Goal: Task Accomplishment & Management: Complete application form

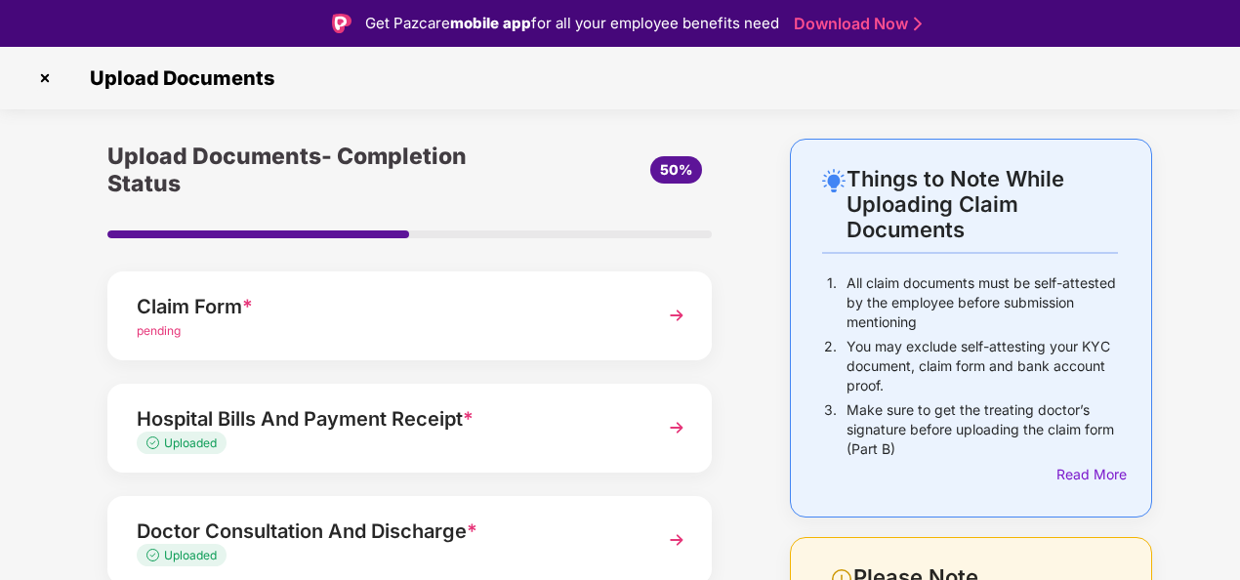
click at [1204, 222] on div "Things to Note While Uploading Claim Documents 1. All claim documents must be s…" at bounding box center [620, 534] width 1240 height 791
click at [670, 310] on img at bounding box center [676, 315] width 35 height 35
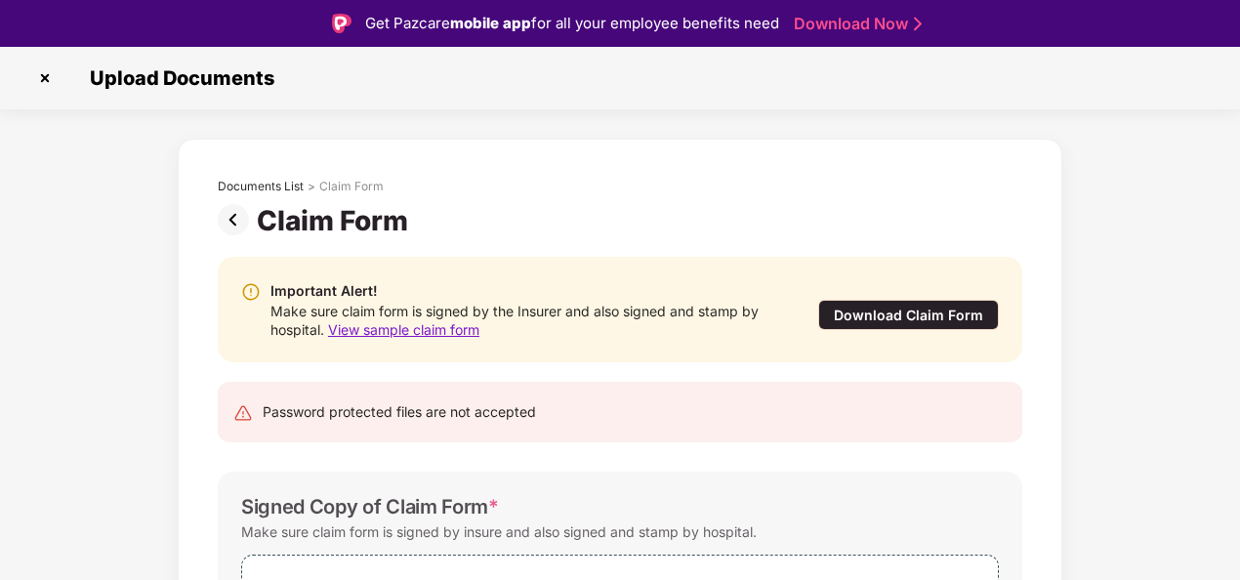
click at [1115, 326] on div "Documents List > Claim Form Claim Form Important Alert! Make sure claim form is…" at bounding box center [620, 479] width 1240 height 681
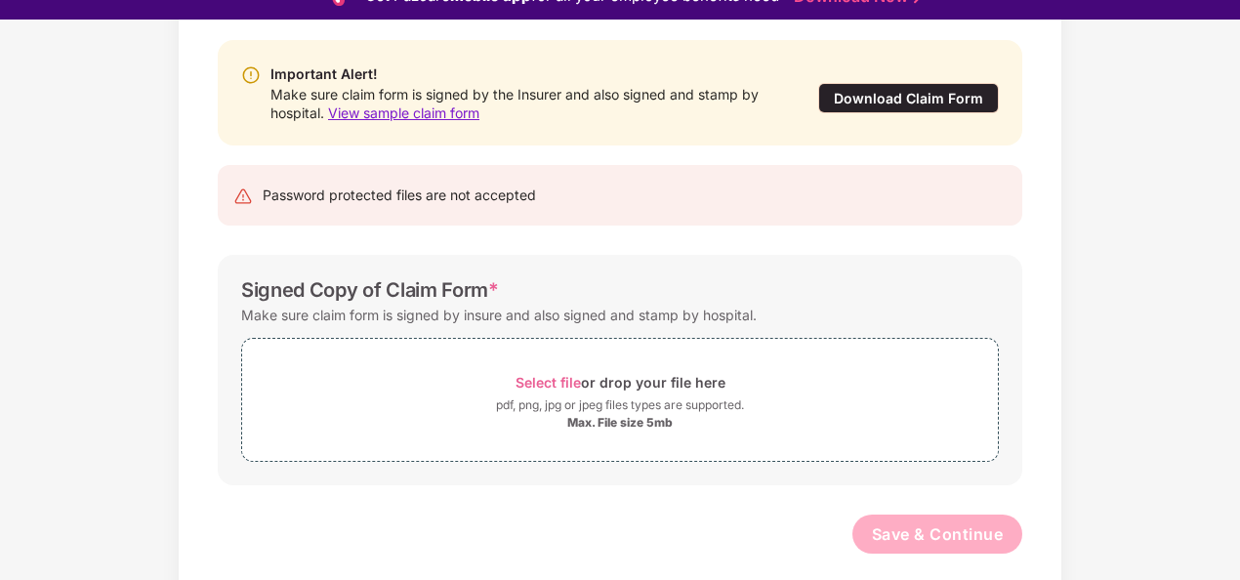
scroll to position [191, 0]
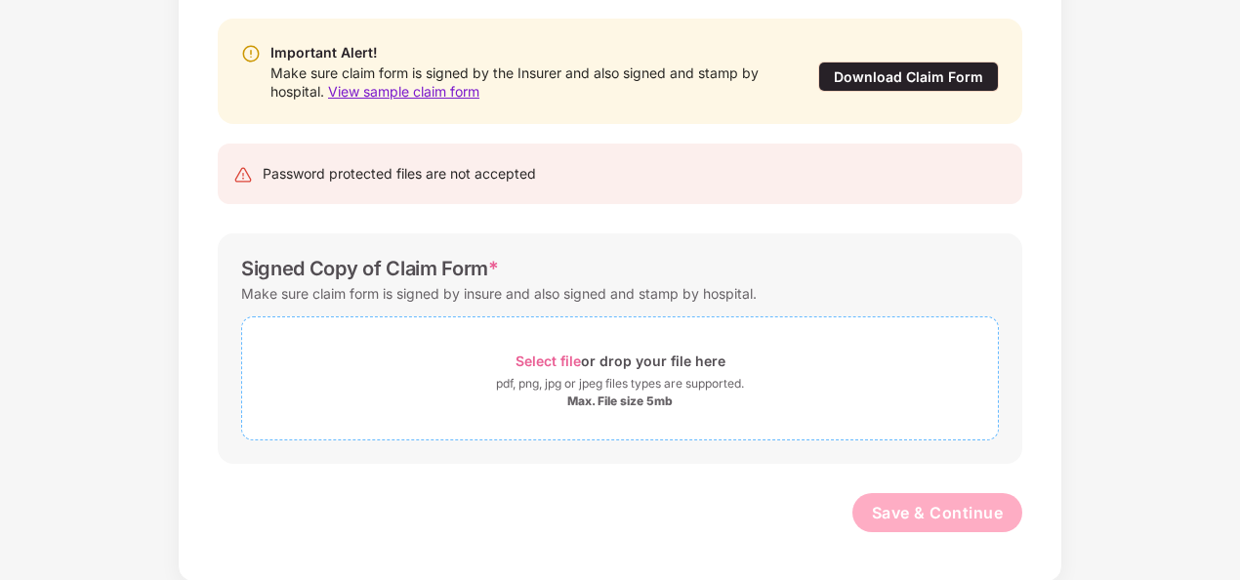
click at [556, 357] on span "Select file" at bounding box center [547, 360] width 65 height 17
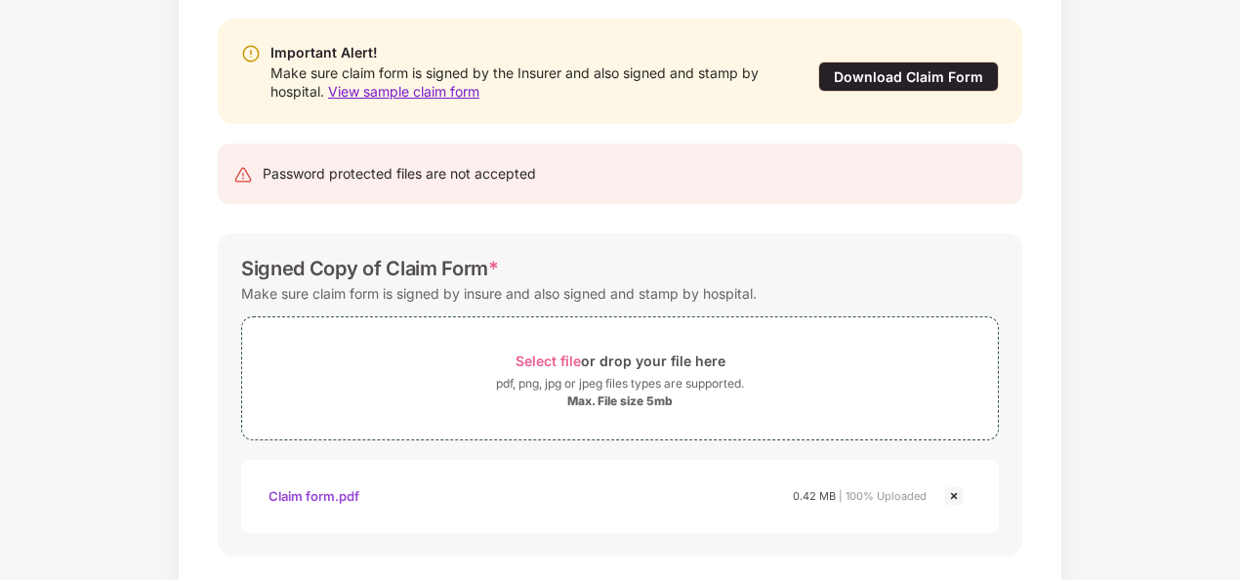
click at [1177, 403] on div "Documents List > Claim Form Claim Form Important Alert! Make sure claim form is…" at bounding box center [620, 287] width 1240 height 774
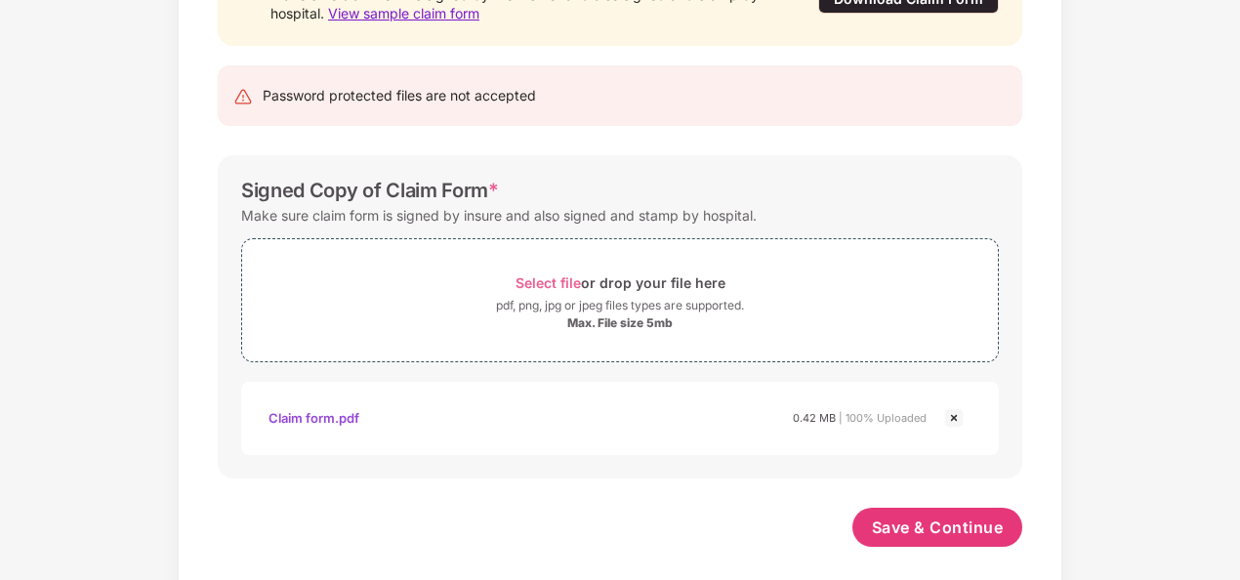
scroll to position [285, 0]
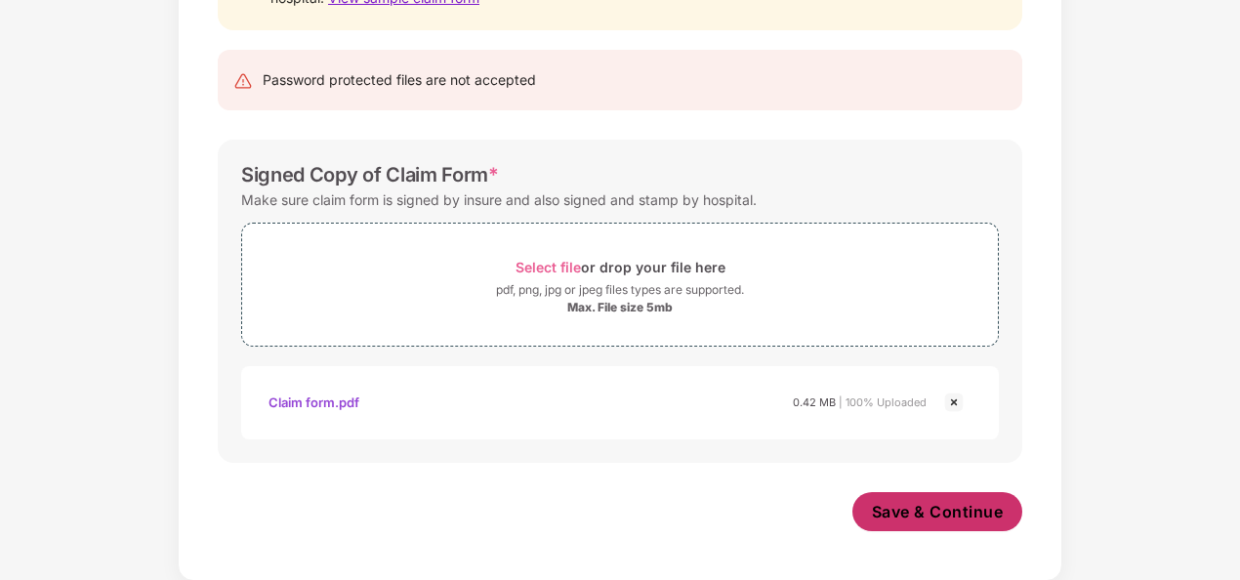
click at [960, 510] on span "Save & Continue" at bounding box center [938, 511] width 132 height 21
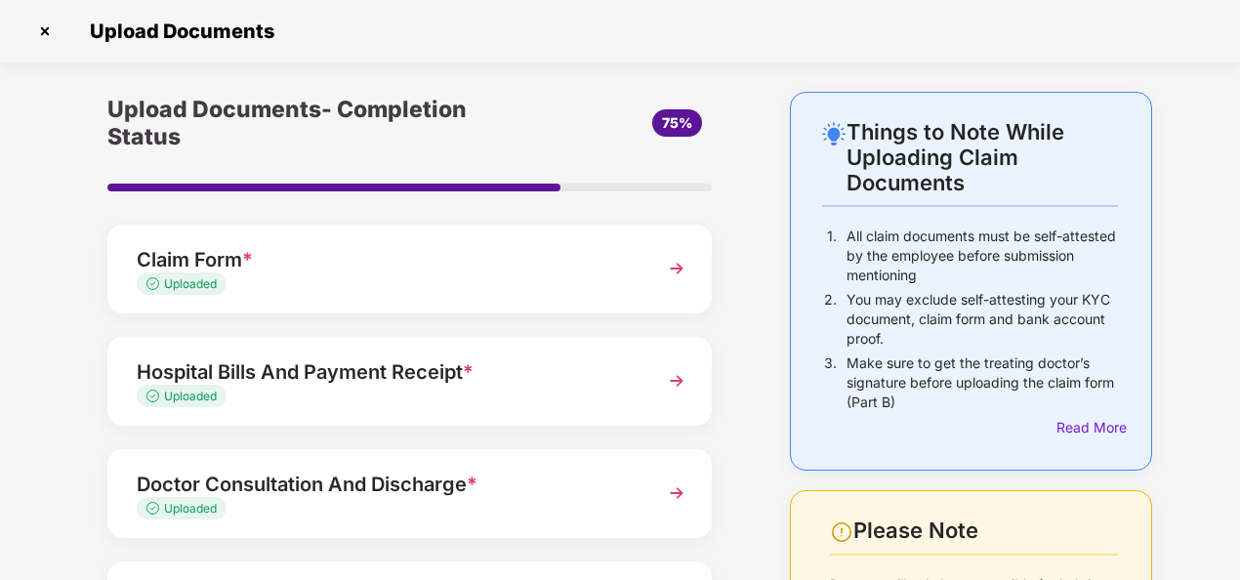
click at [754, 349] on div "Upload Documents- Completion Status 75% Claim Form * Uploaded Hospital Bills An…" at bounding box center [410, 487] width 702 height 791
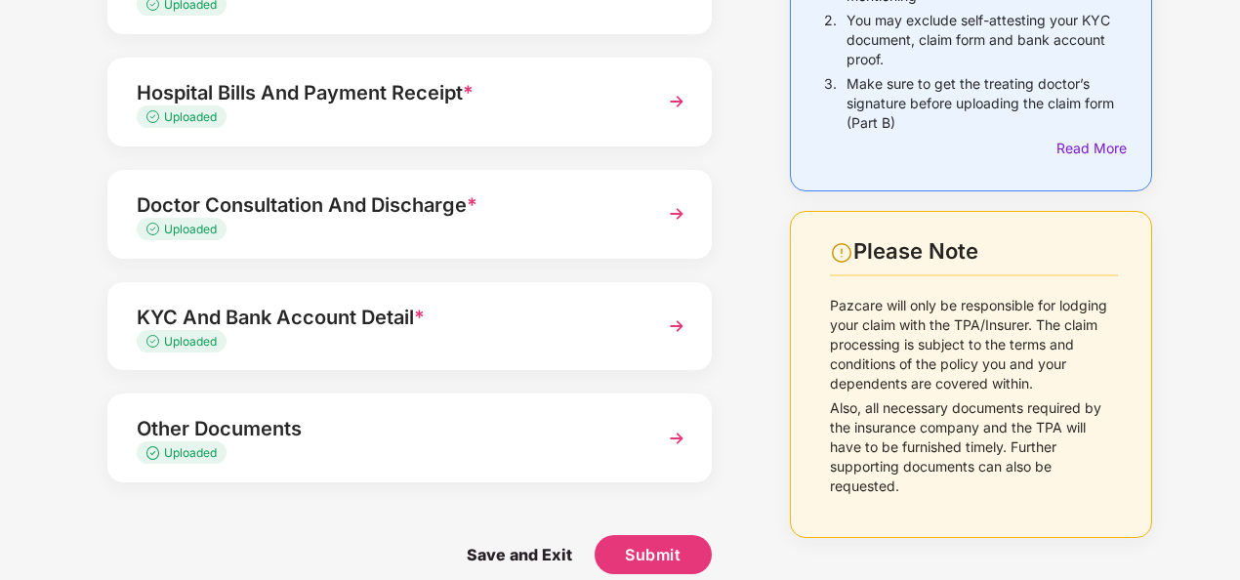
scroll to position [303, 0]
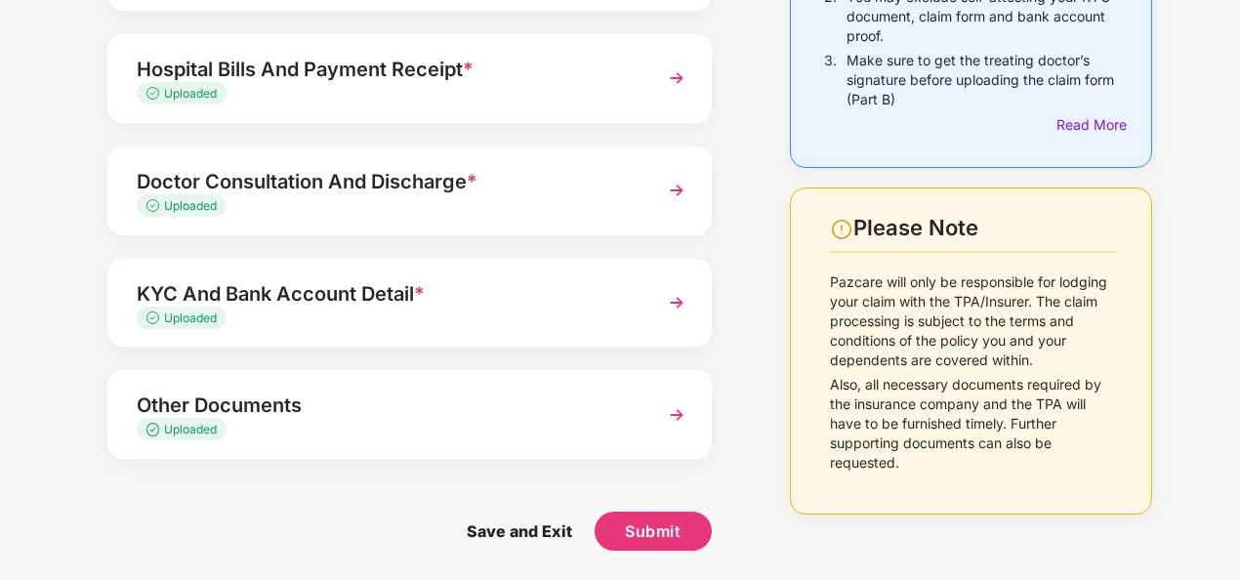
click at [731, 466] on div "Upload Documents- Completion Status 75% Claim Form * Uploaded Hospital Bills An…" at bounding box center [410, 184] width 702 height 791
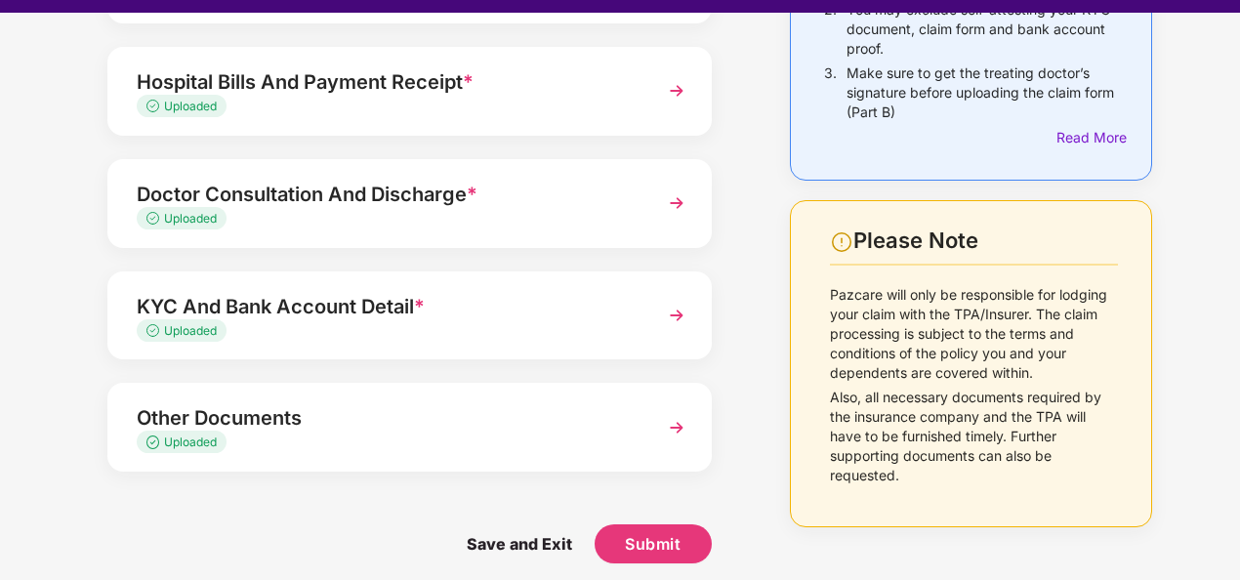
scroll to position [47, 0]
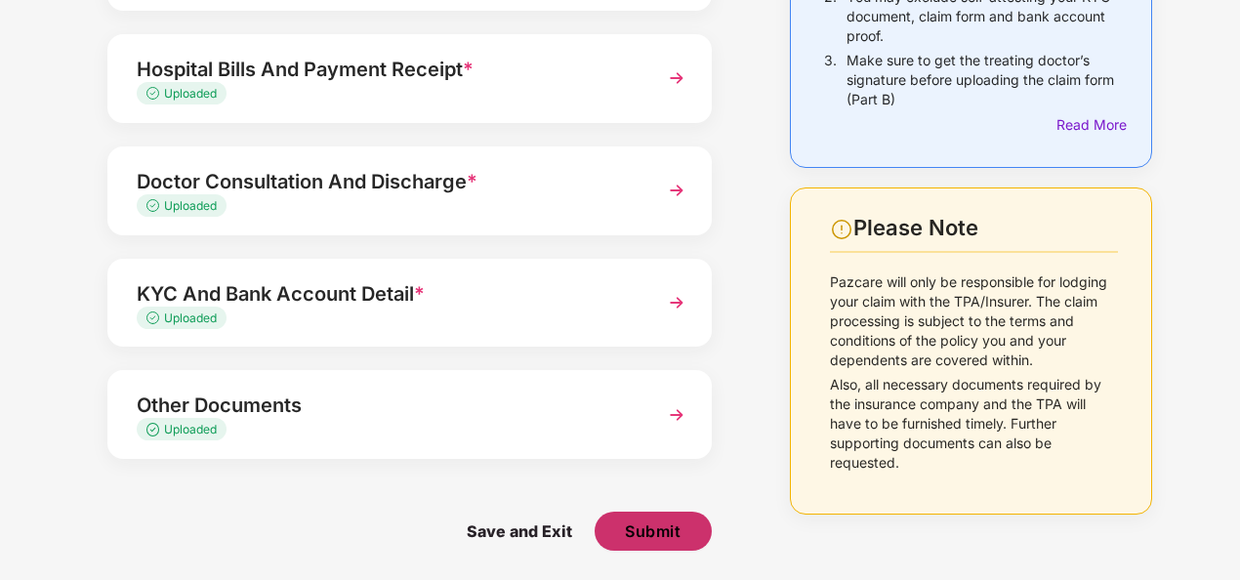
click at [661, 532] on span "Submit" at bounding box center [653, 530] width 56 height 21
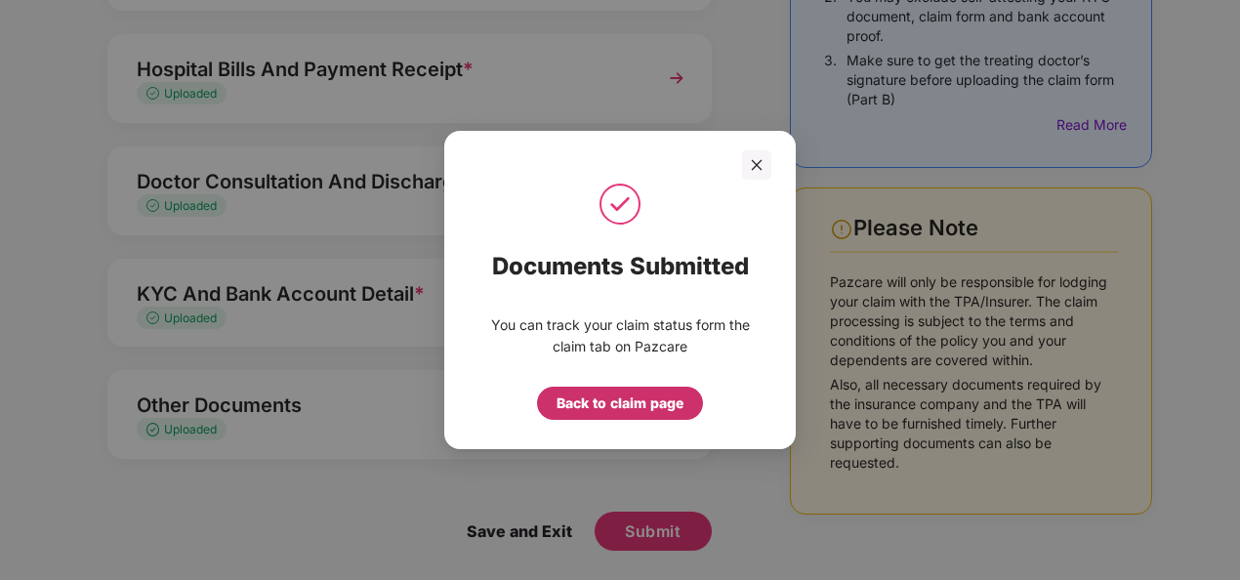
click at [660, 402] on div "Back to claim page" at bounding box center [619, 402] width 127 height 21
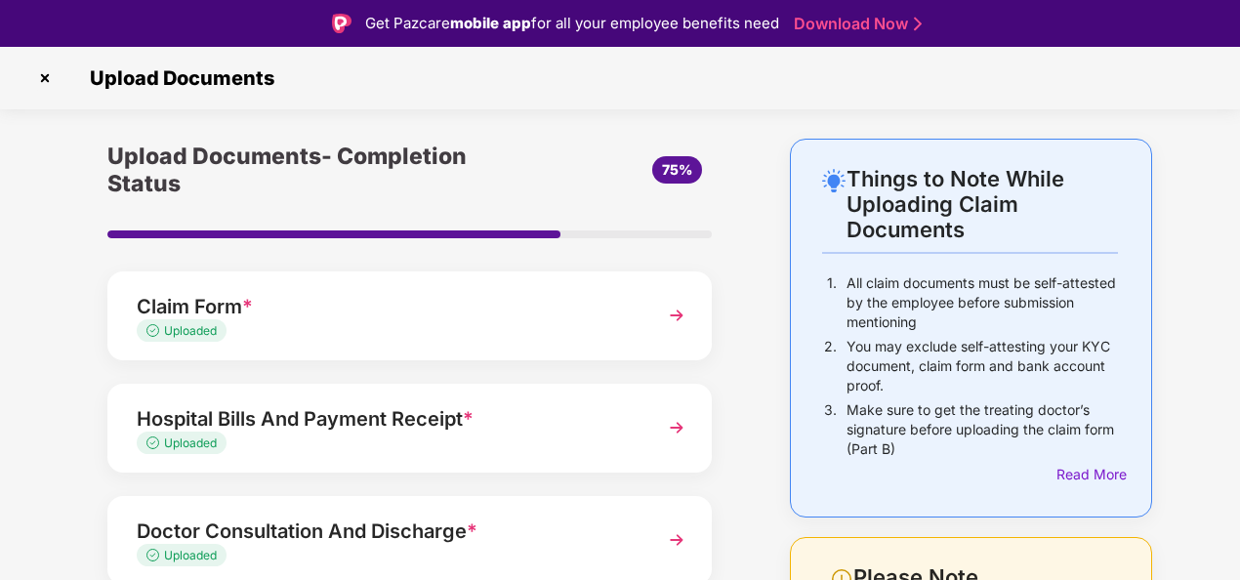
click at [752, 319] on div "Upload Documents- Completion Status 75% Claim Form * Uploaded Hospital Bills An…" at bounding box center [410, 534] width 702 height 791
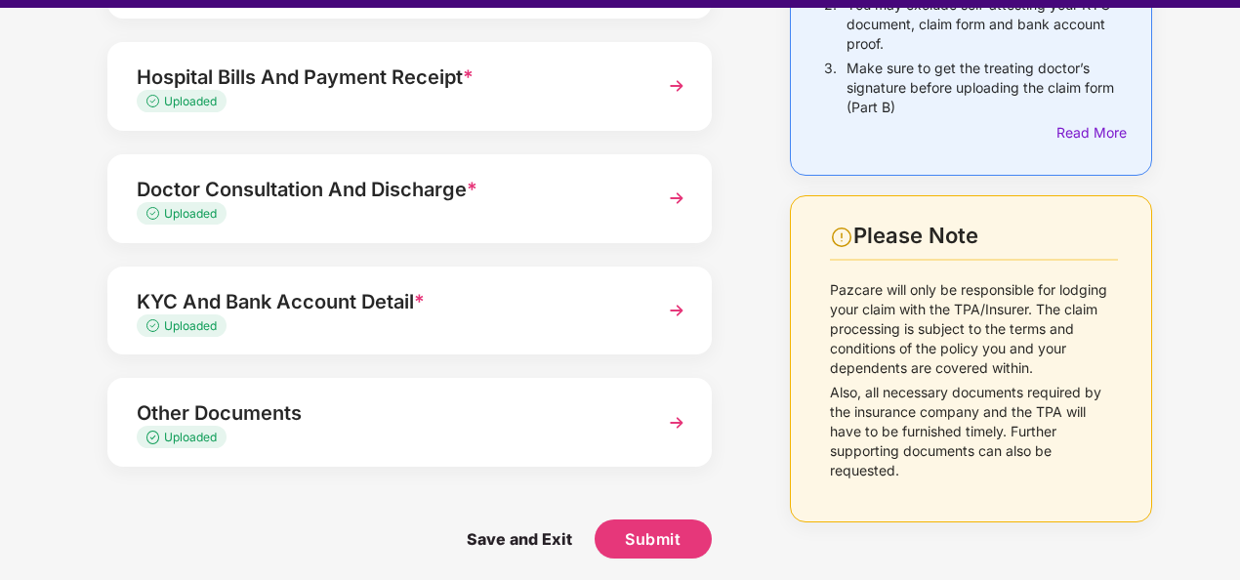
scroll to position [47, 0]
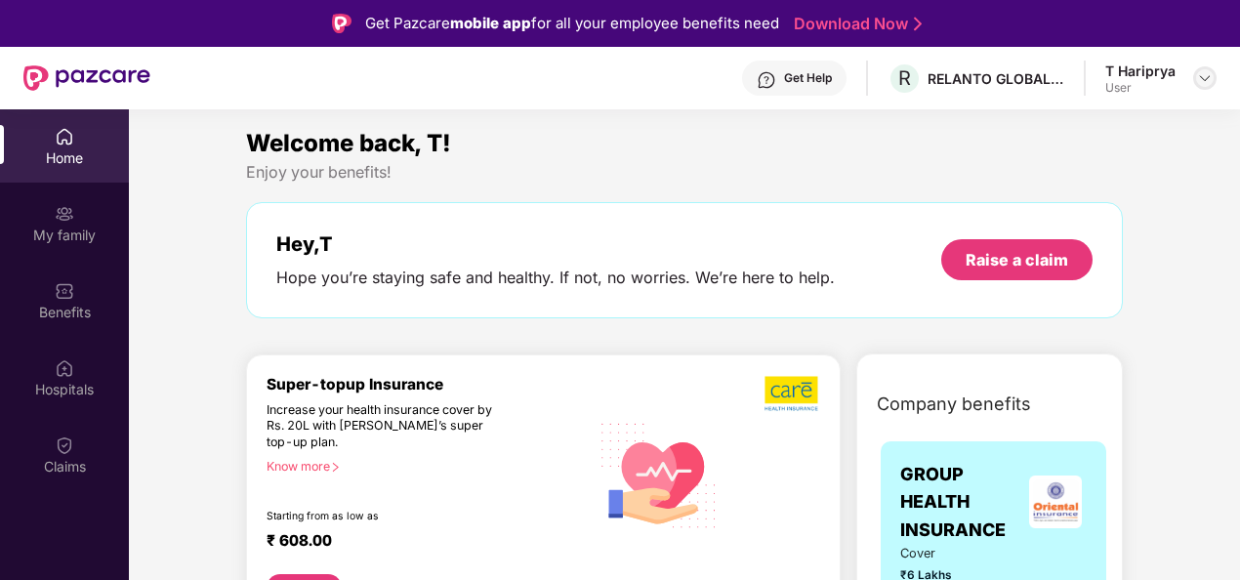
click at [1211, 74] on img at bounding box center [1205, 78] width 16 height 16
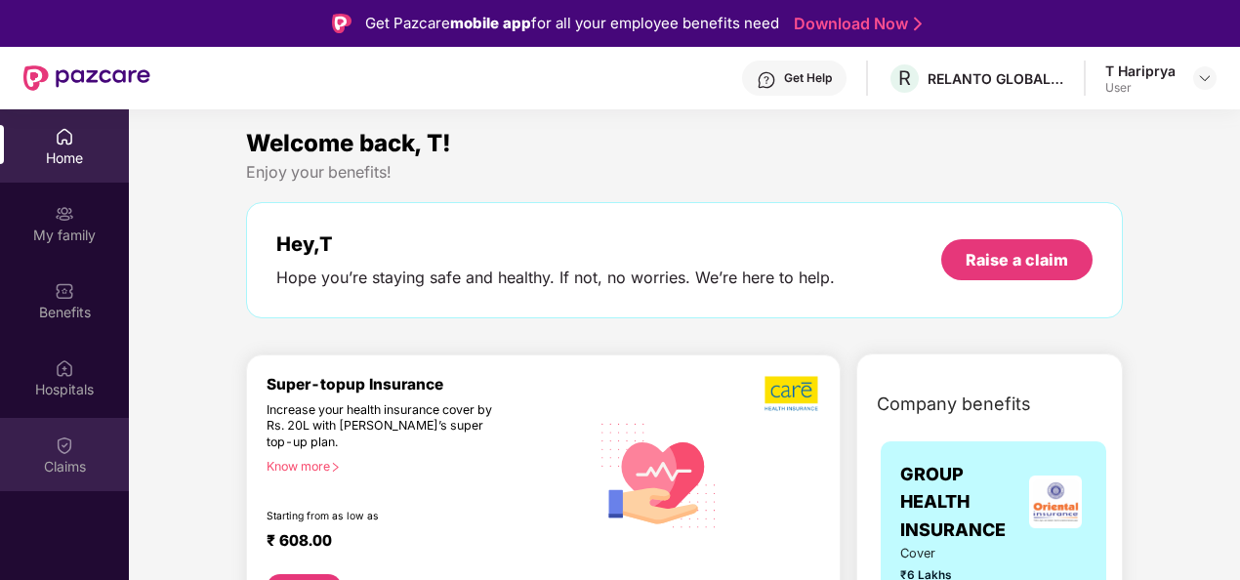
click at [82, 434] on div "Claims" at bounding box center [64, 454] width 129 height 73
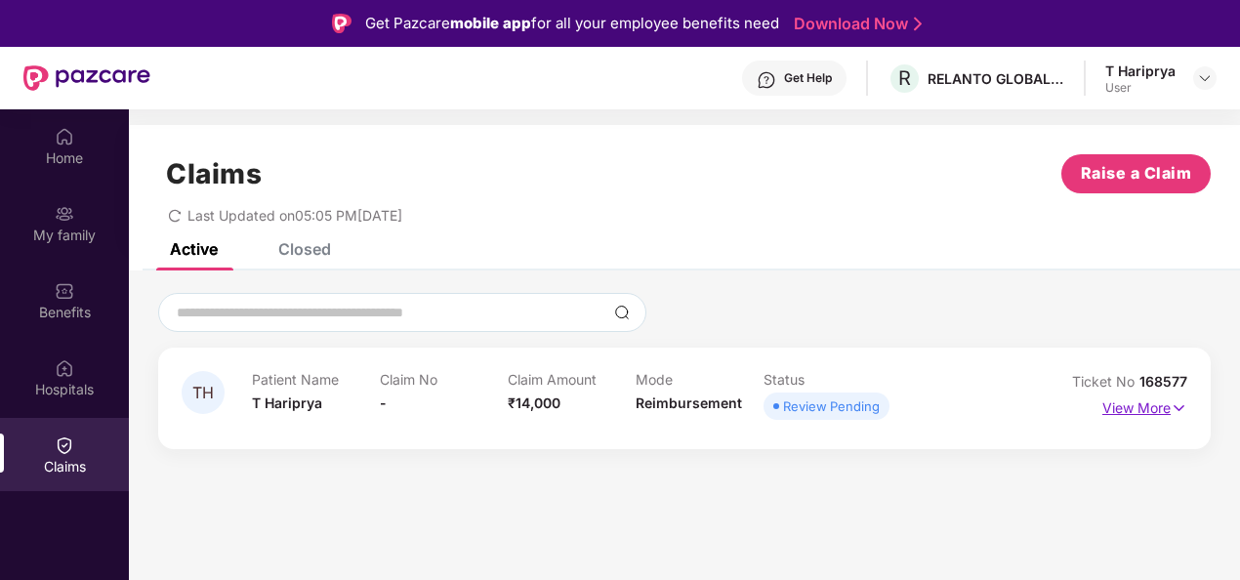
click at [1166, 410] on p "View More" at bounding box center [1144, 405] width 85 height 26
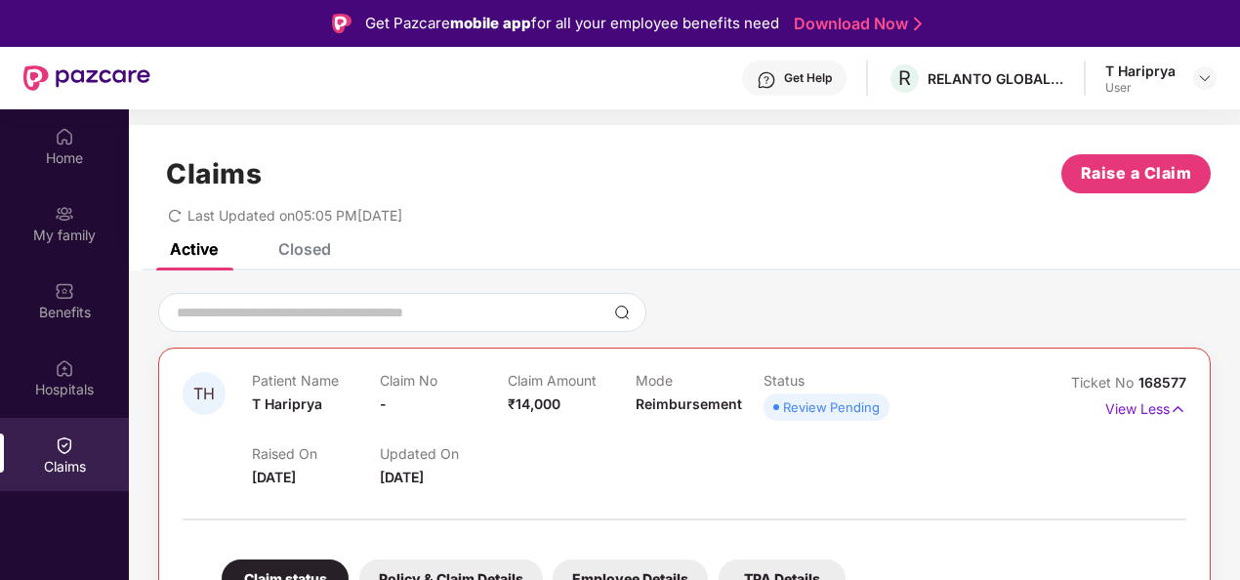
click at [1214, 216] on div "Claims Raise a Claim Last Updated on 05:05 PM, 26 Aug 2025" at bounding box center [684, 184] width 1111 height 118
